Goal: Book appointment/travel/reservation

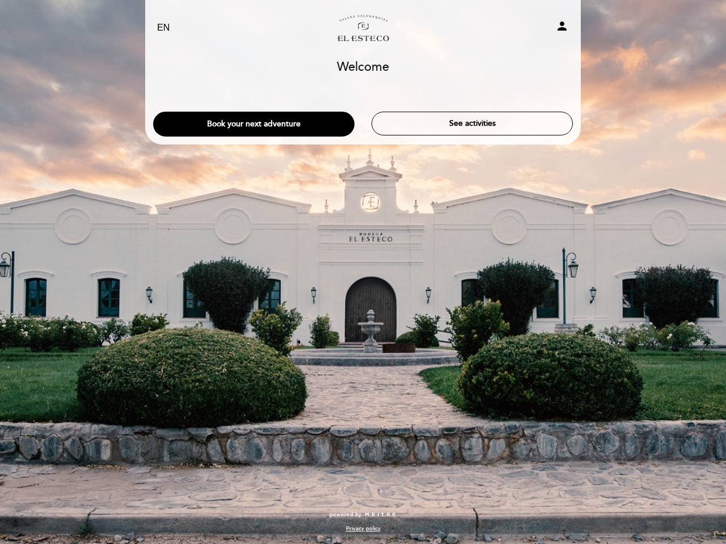
click at [363, 272] on div "EN ES PT Bodega El Esteco person Welcome Welcome, Change user Book your next ad…" at bounding box center [363, 272] width 726 height 544
click at [562, 28] on icon "person" at bounding box center [562, 26] width 14 height 14
click at [253, 124] on button "Book your next adventure" at bounding box center [253, 124] width 201 height 25
click at [0, 0] on div "Select the number of visitors 1 2 3 4 - 5 +" at bounding box center [0, 0] width 0 height 0
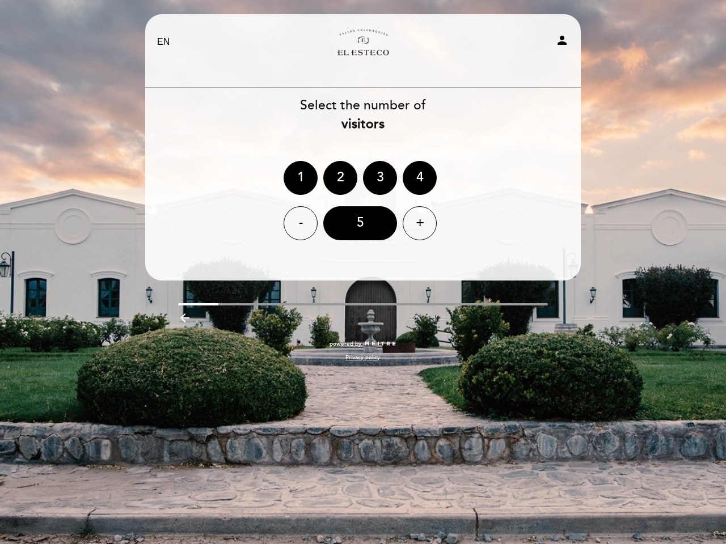
click at [438, 316] on div "EN ES PT Bodega El Esteco person Welcome Welcome, Change user Book your next ad…" at bounding box center [363, 193] width 452 height 359
